Goal: Task Accomplishment & Management: Complete application form

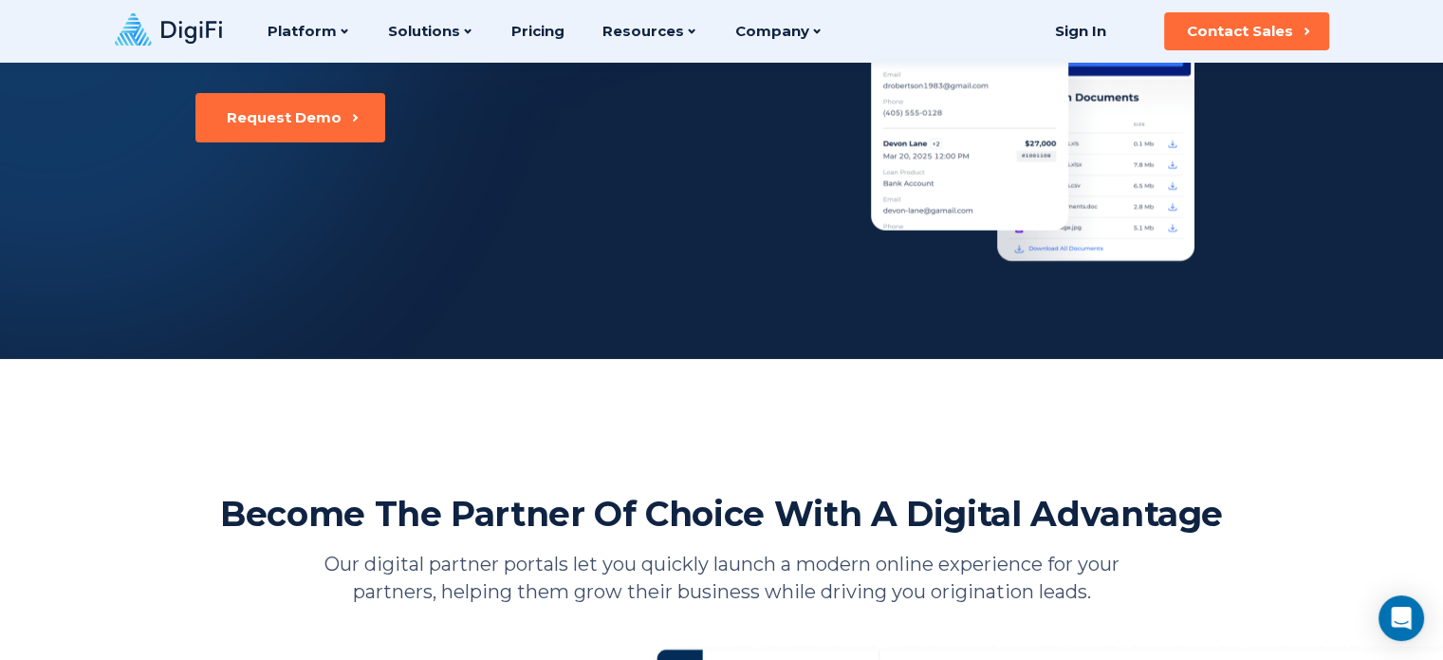
scroll to position [173, 0]
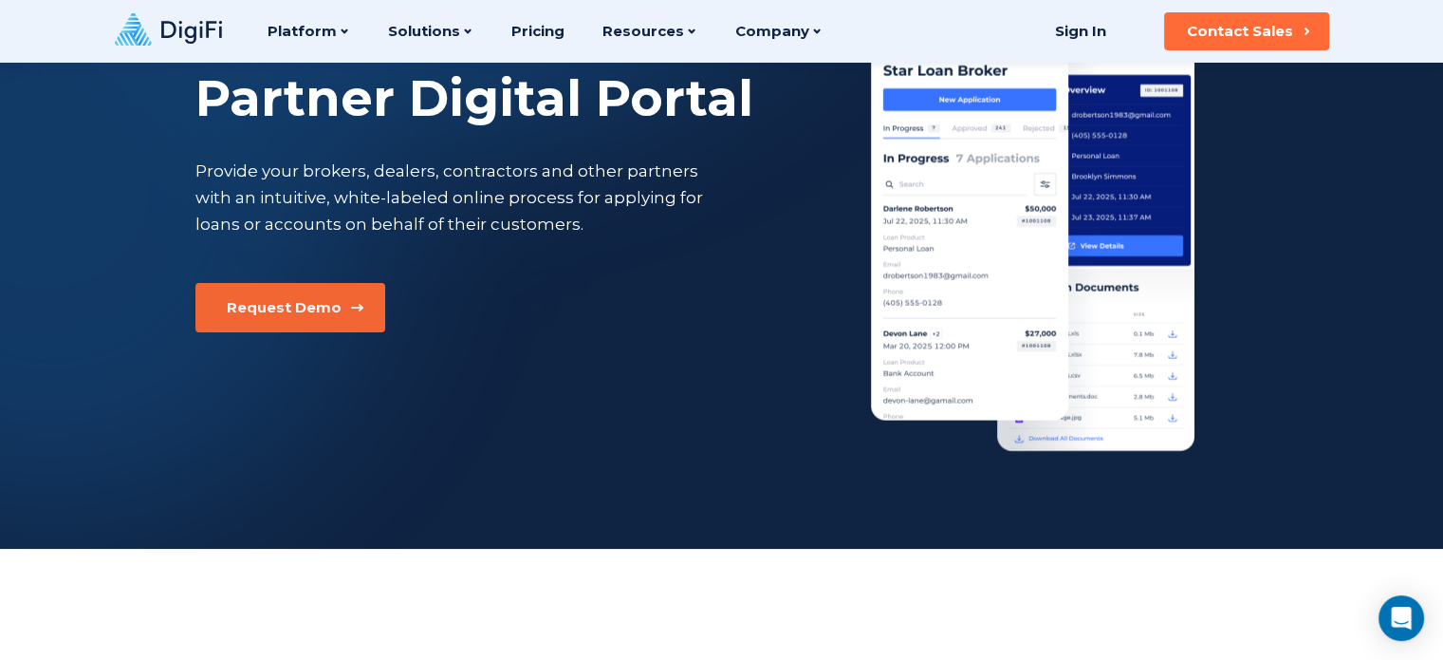
drag, startPoint x: 642, startPoint y: 327, endPoint x: 298, endPoint y: 297, distance: 344.9
click at [298, 298] on div "Request Demo" at bounding box center [284, 307] width 115 height 19
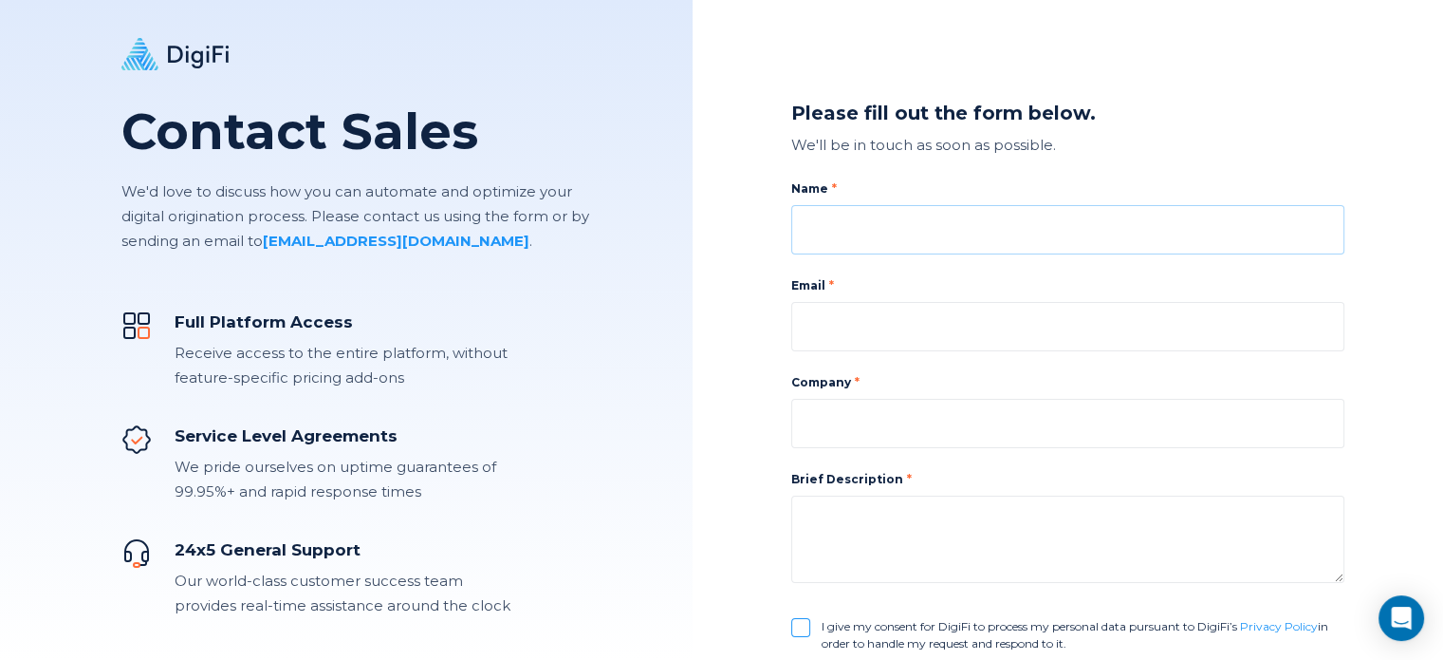
click at [901, 225] on input at bounding box center [1067, 229] width 553 height 49
type input "Nicholas Curry"
type input "nick@modernassetmanagement.com"
type input "Modern Asset Management Inc."
drag, startPoint x: 852, startPoint y: 231, endPoint x: 828, endPoint y: 231, distance: 23.7
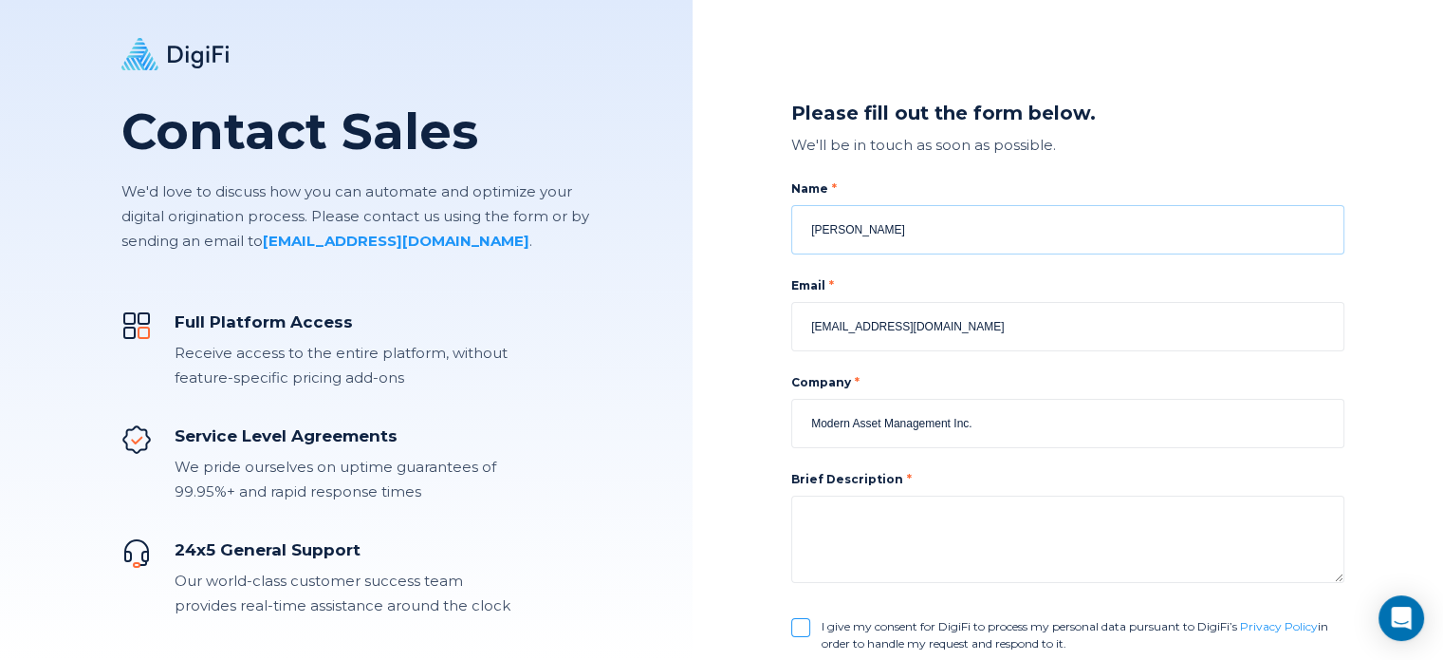
click at [828, 231] on input "Nicholas Curry" at bounding box center [1067, 229] width 553 height 49
drag, startPoint x: 828, startPoint y: 230, endPoint x: 856, endPoint y: 233, distance: 28.6
click at [856, 233] on input "Nicholas Curry" at bounding box center [1067, 229] width 553 height 49
type input "Nick Curry"
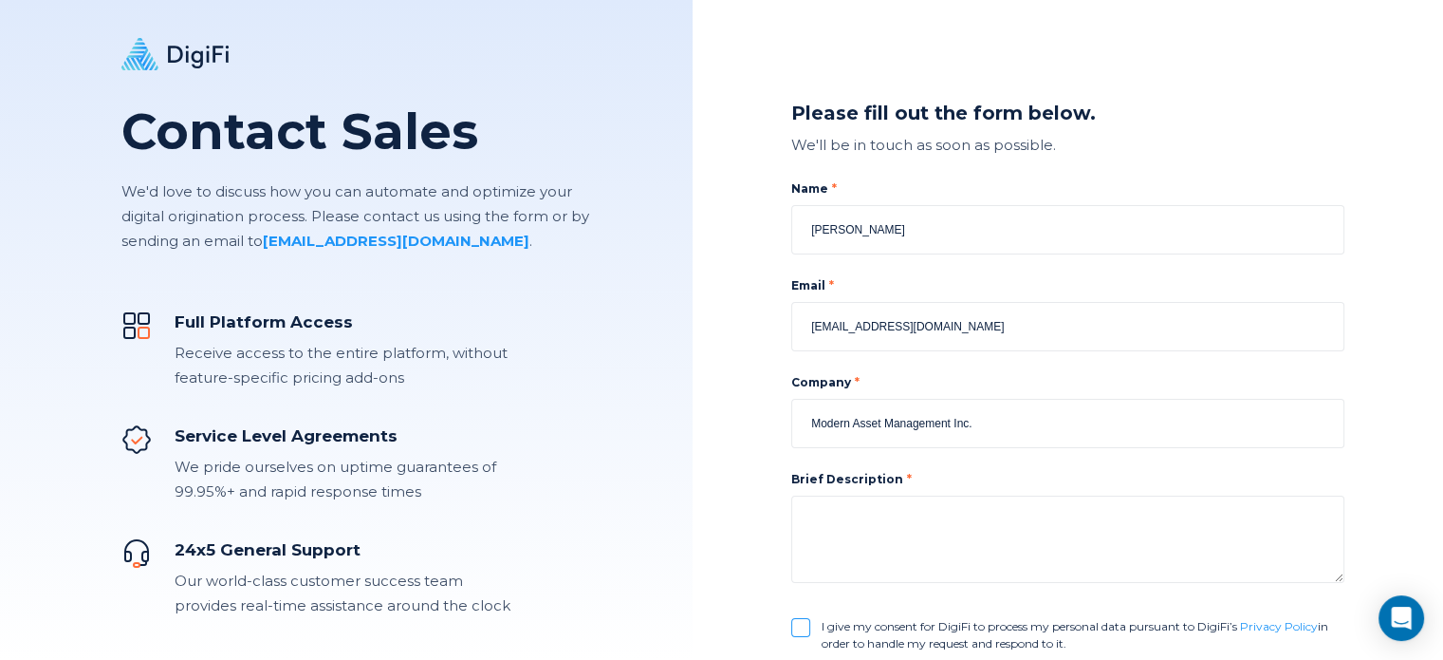
click at [1021, 186] on label "Name" at bounding box center [1067, 188] width 553 height 17
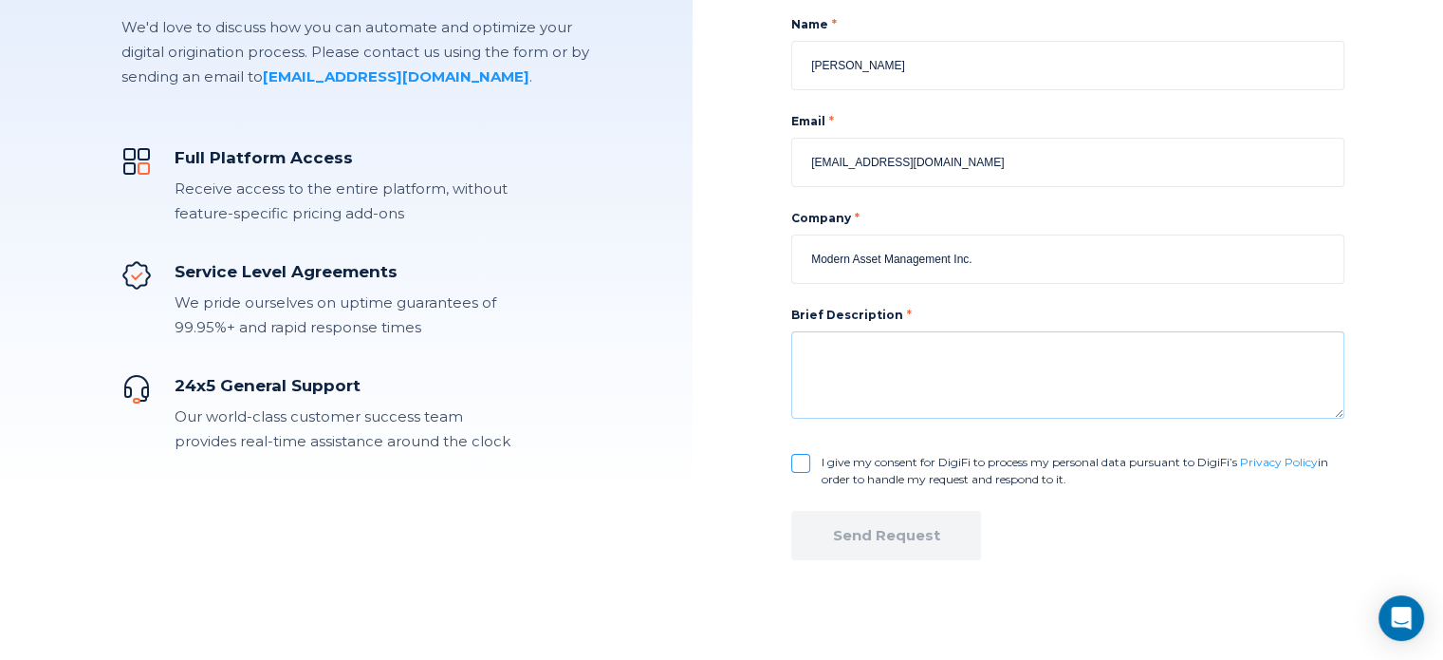
click at [864, 370] on textarea at bounding box center [1067, 374] width 553 height 87
type textarea "W"
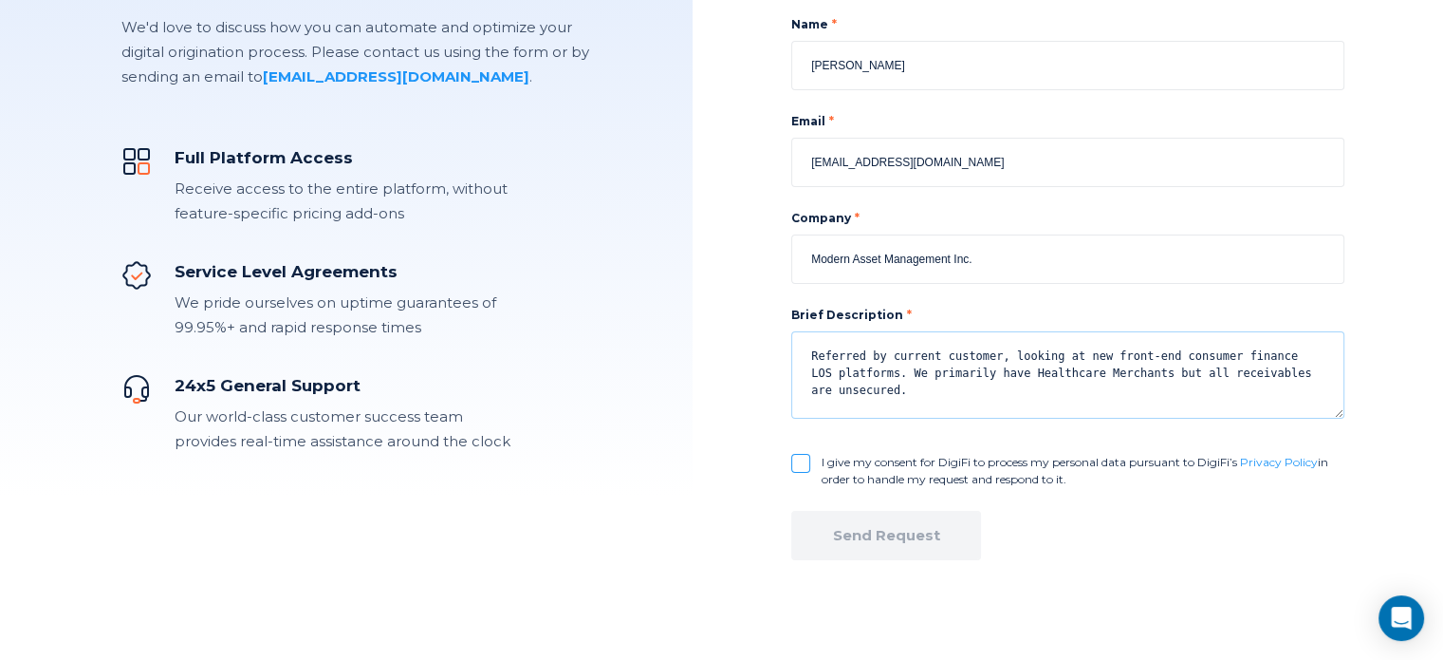
click at [1176, 372] on textarea "Referred by current customer, looking at new front-end consumer finance LOS pla…" at bounding box center [1067, 374] width 553 height 87
click at [913, 390] on textarea "Referred by current customer, looking at new front-end consumer finance LOS pla…" at bounding box center [1067, 374] width 553 height 87
click at [1125, 372] on textarea "Referred by current customer, looking at new front-end consumer finance LOS pla…" at bounding box center [1067, 374] width 553 height 87
type textarea "Referred by current customer, looking at new front-end consumer finance LOS pla…"
click at [808, 464] on input "I give my consent for DigiFi to process my personal data pursuant to DigiFi’s P…" at bounding box center [800, 463] width 19 height 19
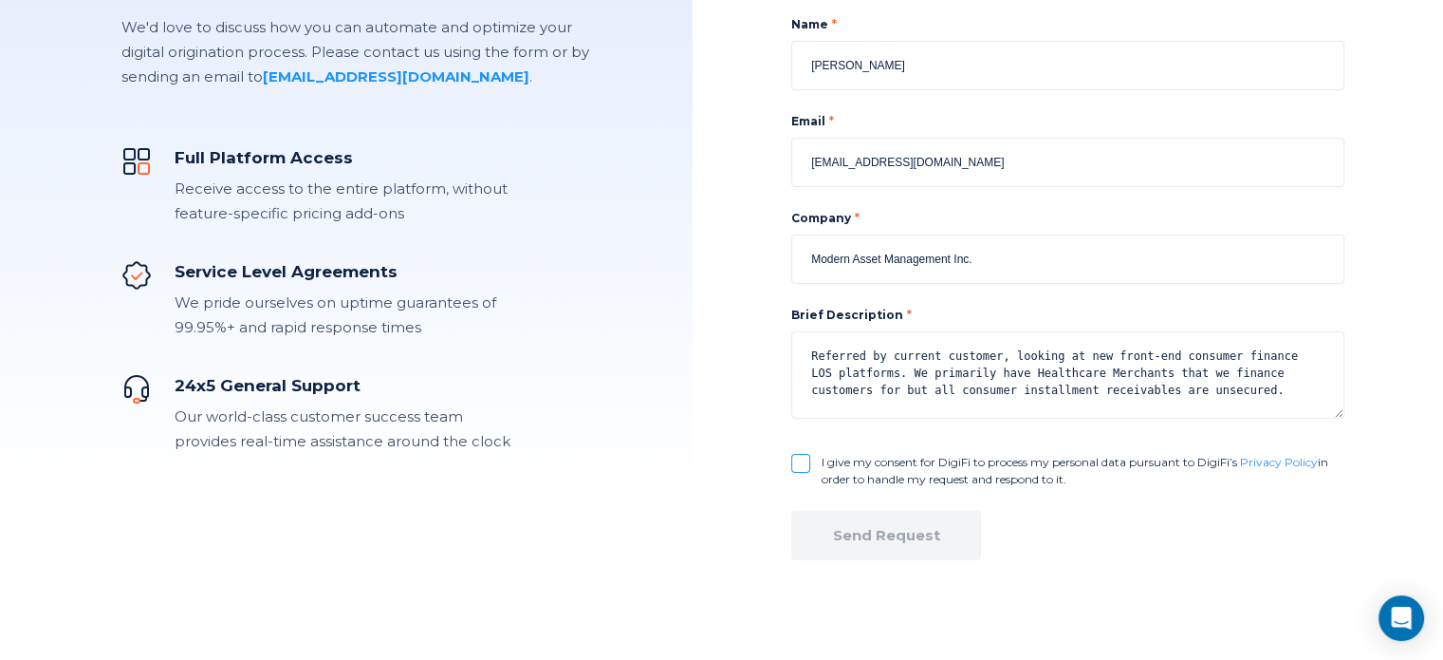
checkbox input "true"
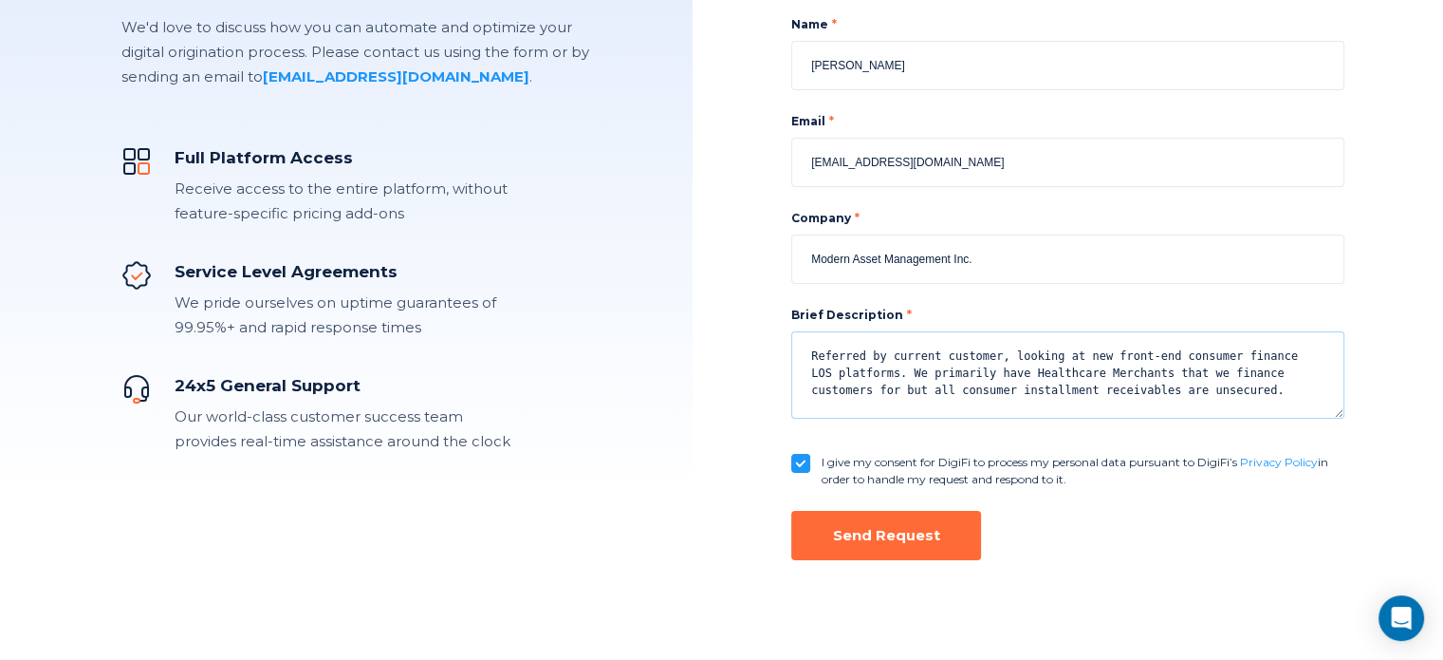
click at [868, 374] on textarea "Referred by current customer, looking at new front-end consumer finance LOS pla…" at bounding box center [1067, 374] width 553 height 87
type textarea "Referred by current customer, looking at new front-end consumer finance LOS pla…"
click at [883, 533] on div "Send Request" at bounding box center [886, 535] width 107 height 19
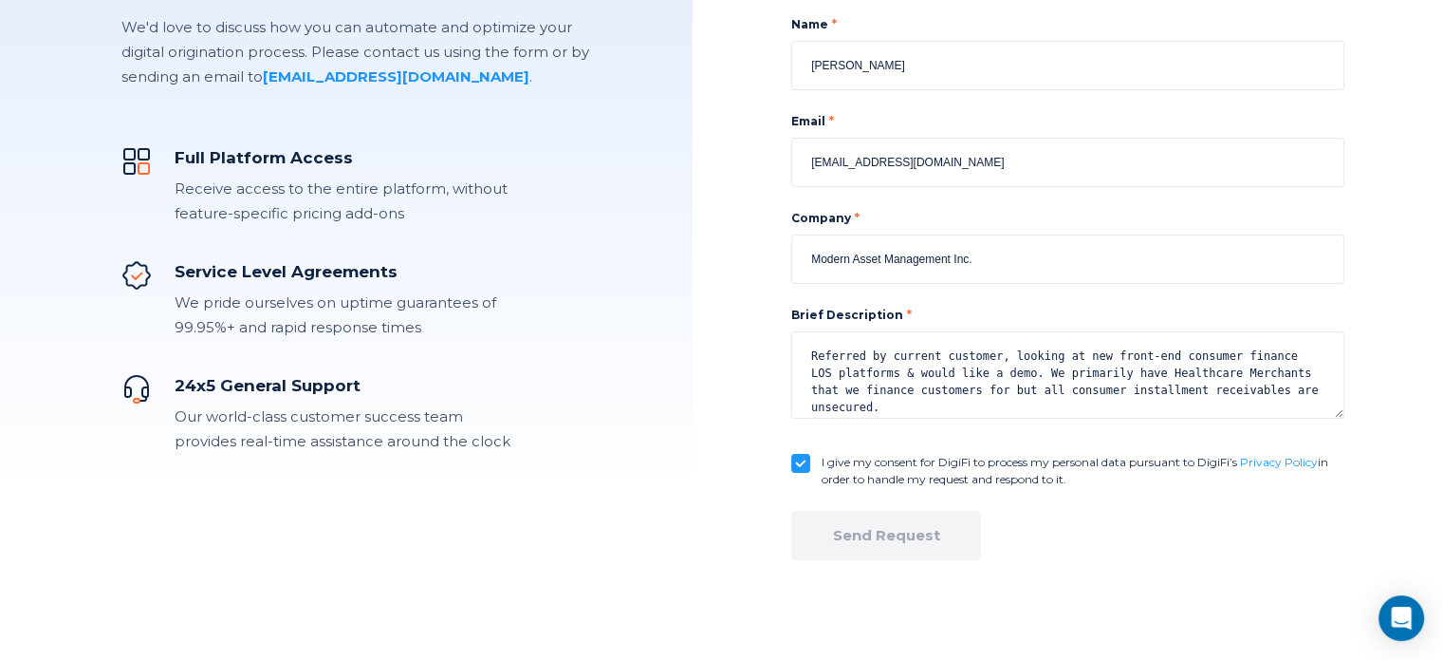
checkbox input "false"
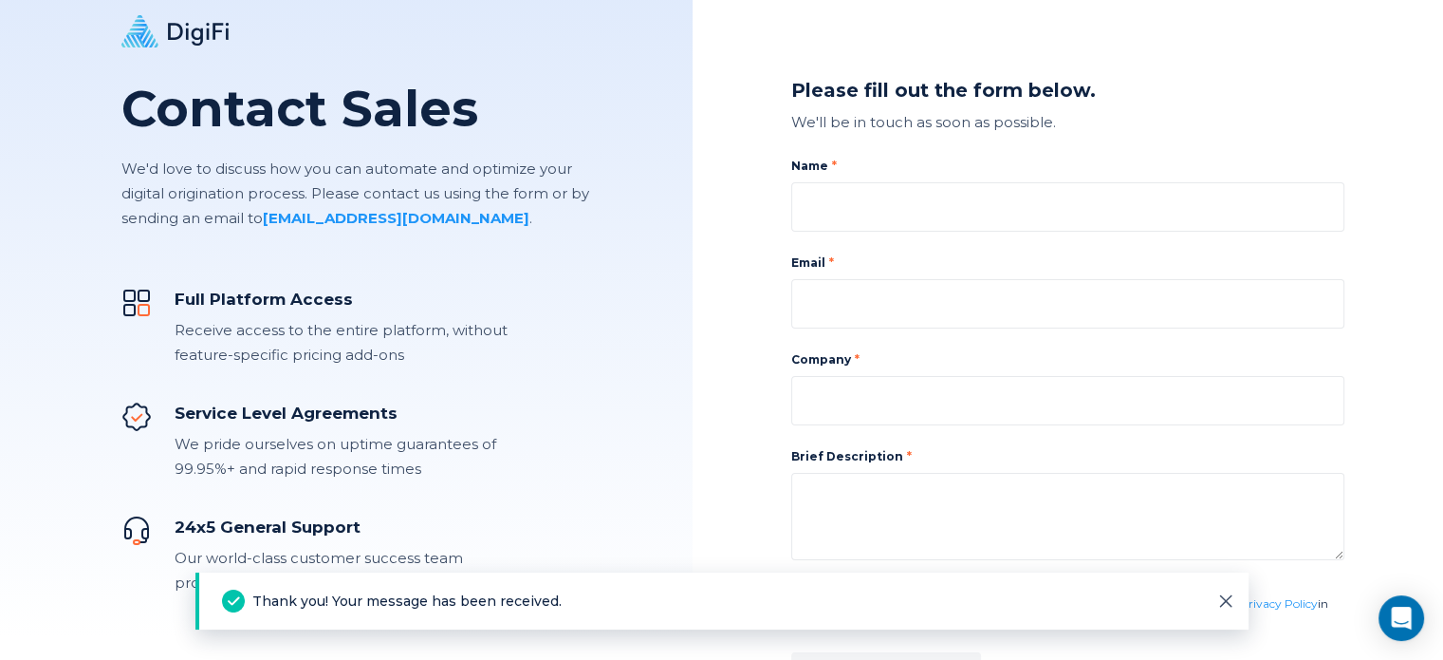
scroll to position [0, 0]
